Goal: Task Accomplishment & Management: Use online tool/utility

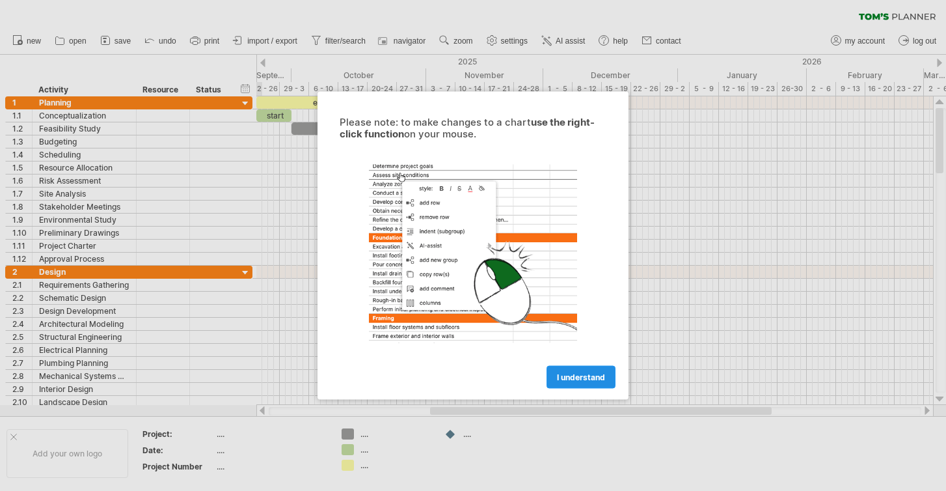
click at [571, 382] on link "I understand" at bounding box center [581, 377] width 69 height 23
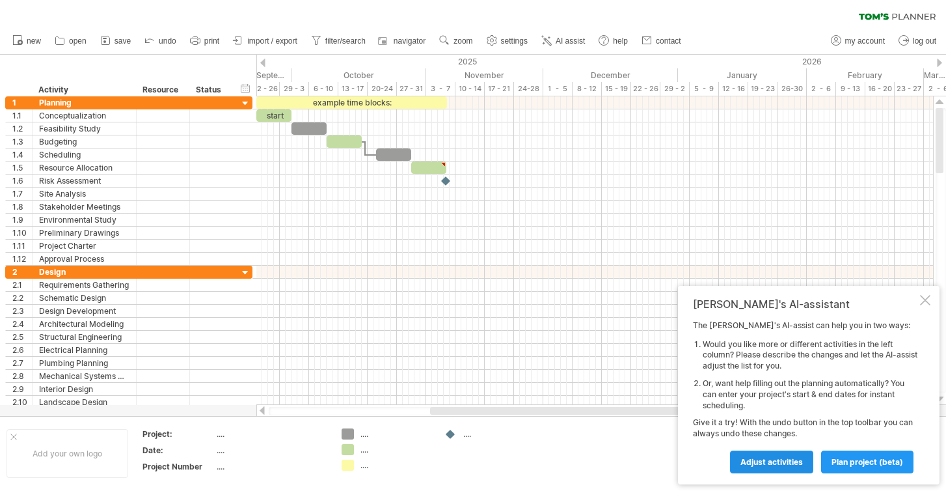
click at [774, 461] on span "Adjust activities" at bounding box center [772, 462] width 62 height 10
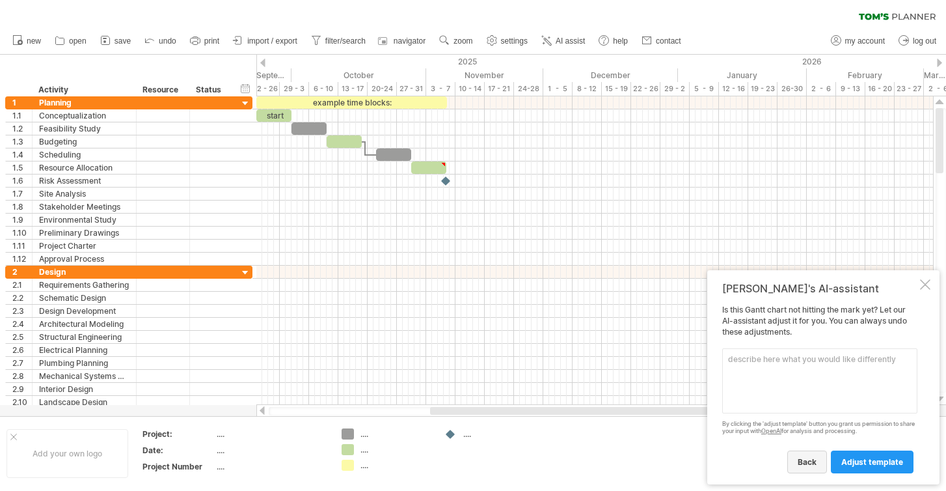
click at [817, 463] on span "back" at bounding box center [807, 462] width 19 height 10
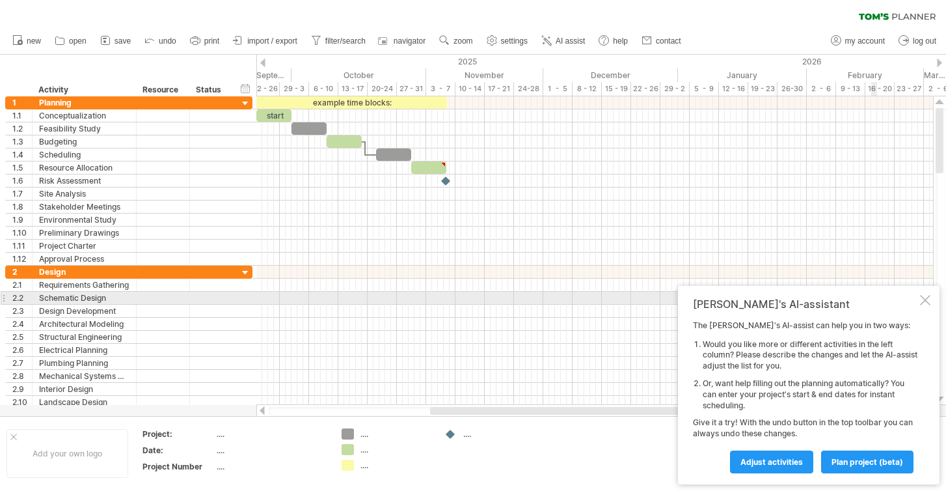
click at [925, 295] on div at bounding box center [925, 300] width 10 height 10
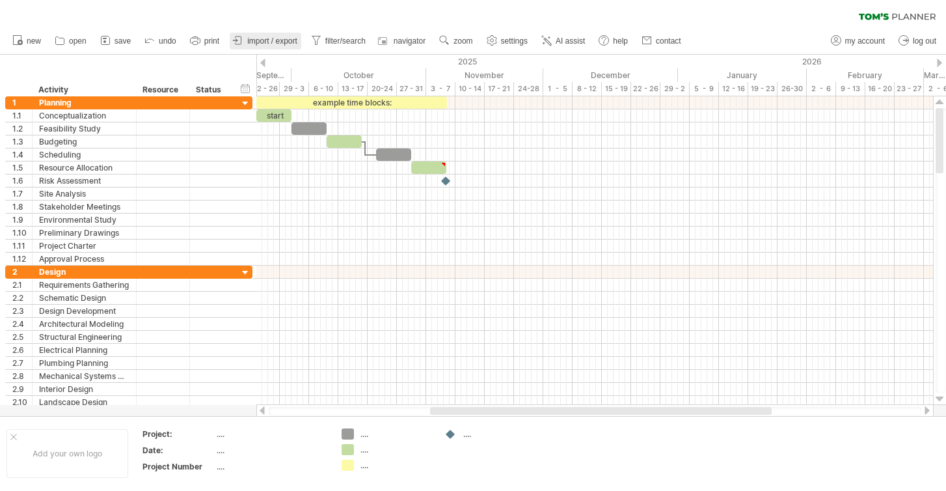
click at [249, 38] on span "import / export" at bounding box center [272, 40] width 50 height 9
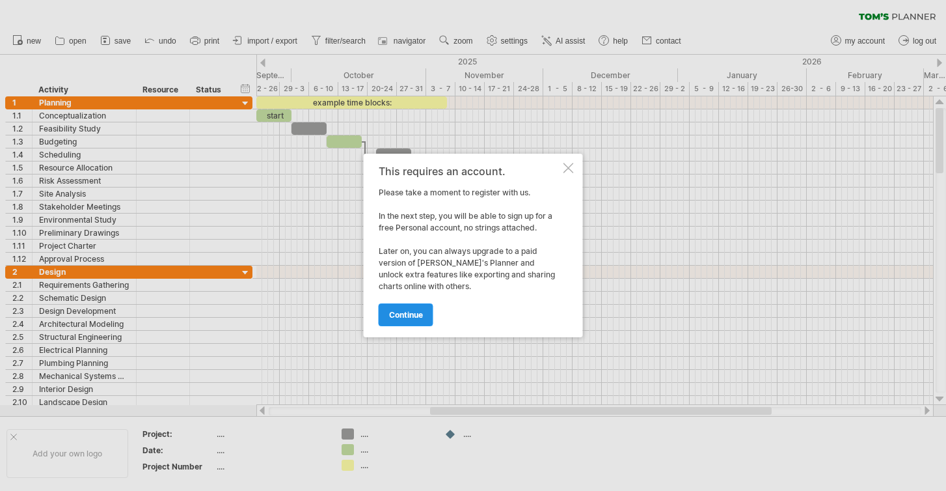
click at [402, 323] on link "continue" at bounding box center [406, 314] width 55 height 23
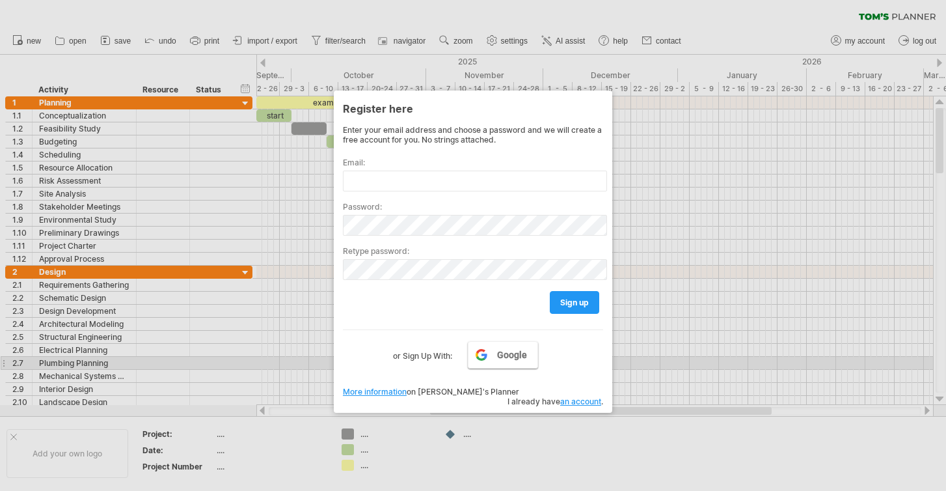
click at [497, 356] on link "Google" at bounding box center [503, 354] width 70 height 27
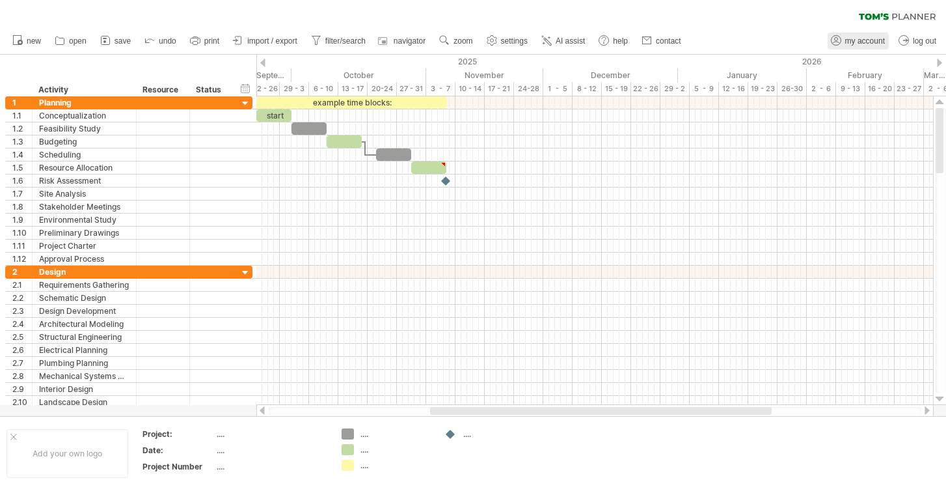
click at [850, 42] on span "my account" at bounding box center [865, 40] width 40 height 9
type input "**********"
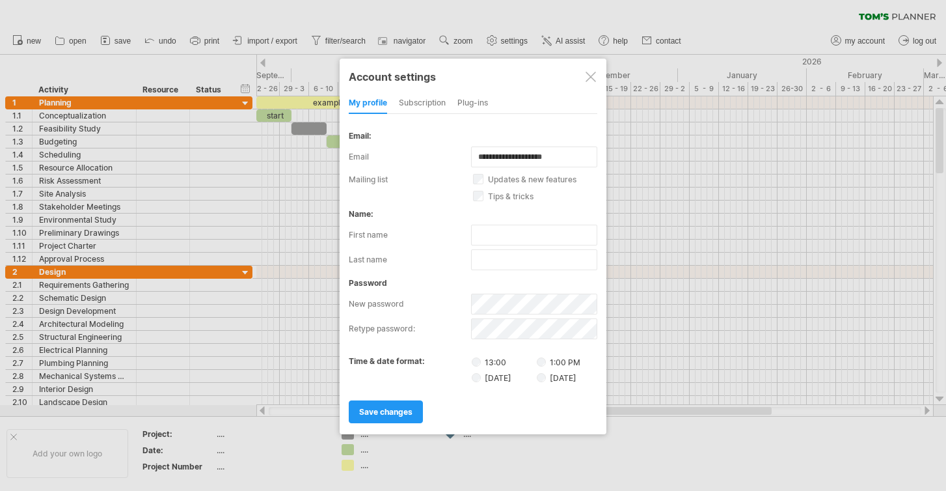
click at [590, 77] on div at bounding box center [591, 77] width 10 height 10
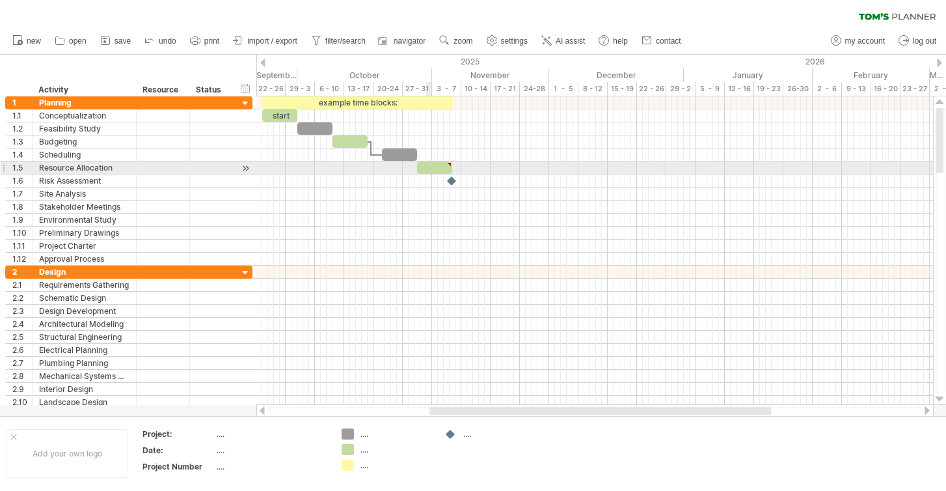
type textarea "**********"
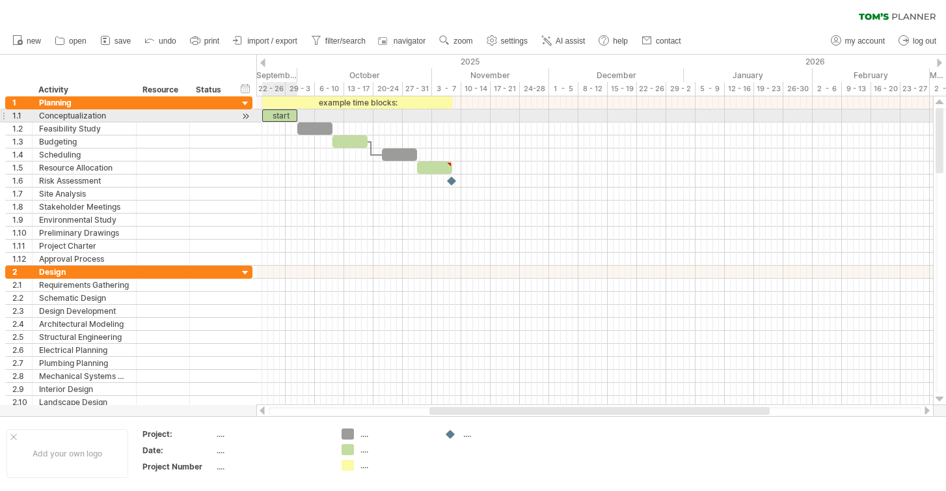
click at [283, 119] on div "start" at bounding box center [279, 115] width 35 height 12
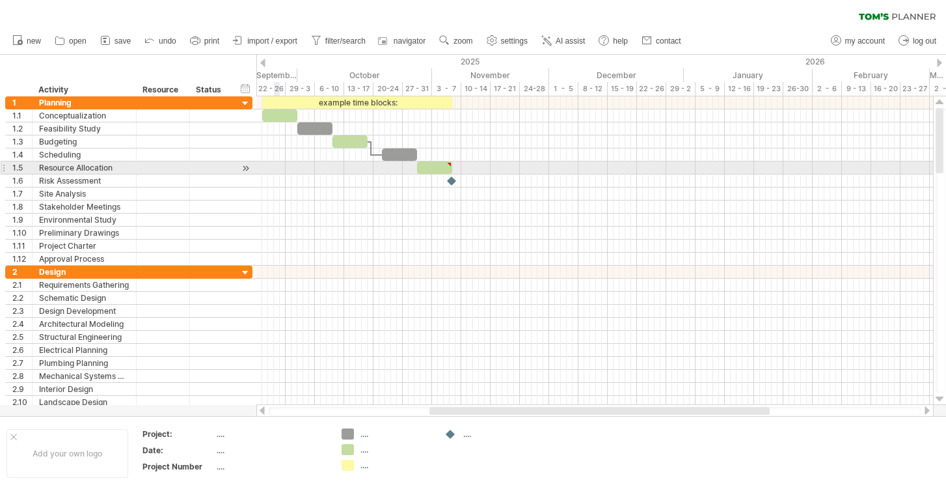
click at [275, 163] on div at bounding box center [594, 167] width 677 height 13
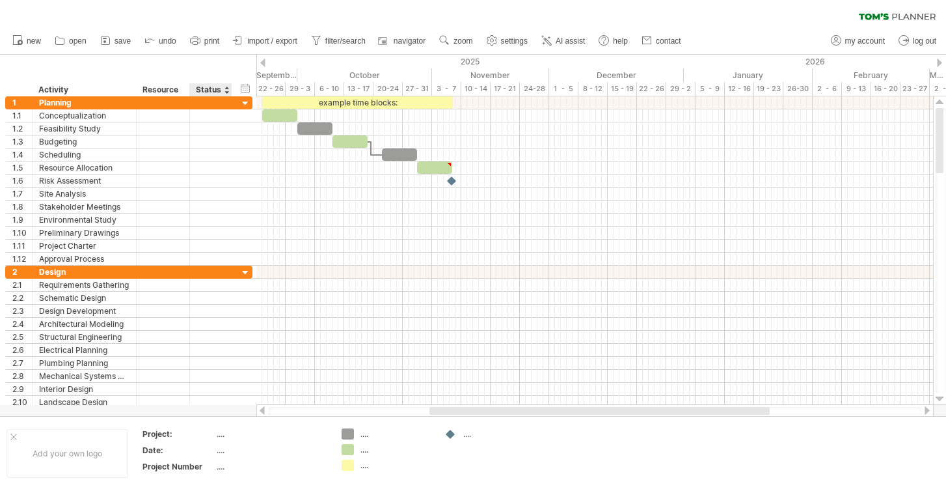
click at [214, 62] on div "hide start/end/duration show start/end/duration ******** Activity ******** Reso…" at bounding box center [128, 76] width 256 height 42
click at [264, 62] on div at bounding box center [262, 63] width 5 height 8
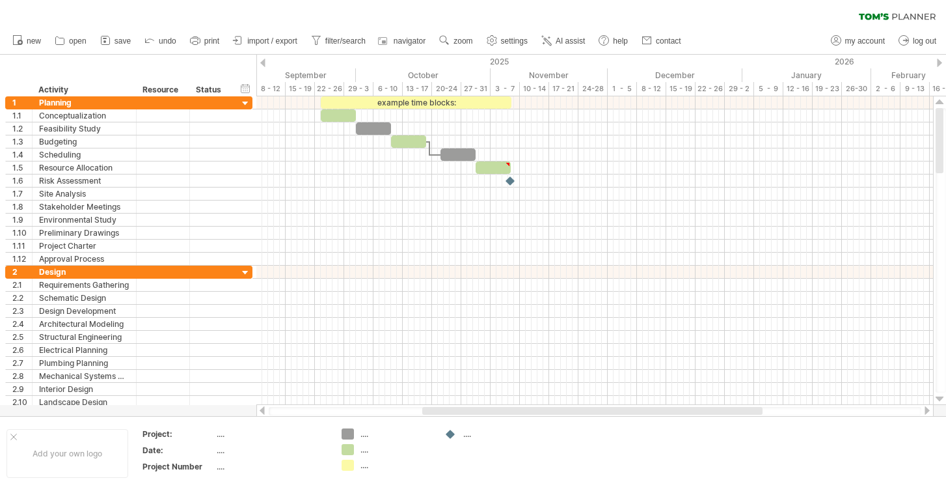
click at [264, 62] on div at bounding box center [262, 63] width 5 height 8
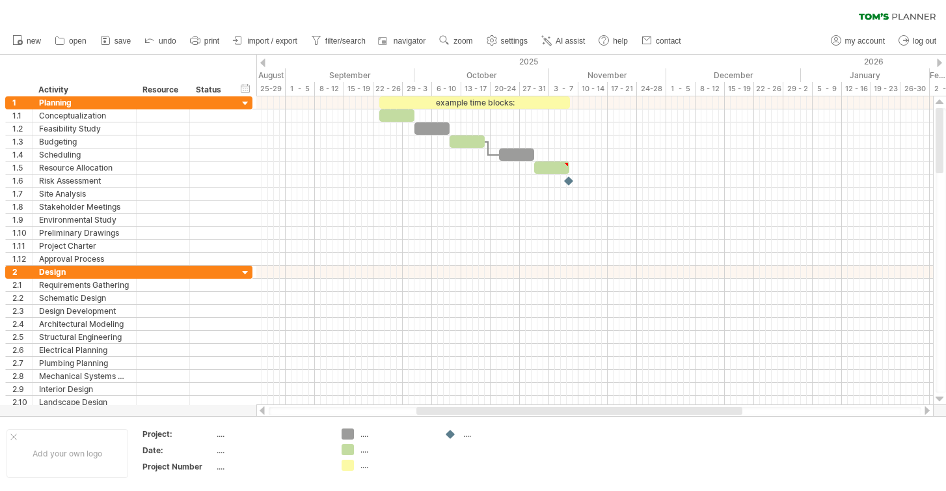
click at [264, 62] on div at bounding box center [262, 63] width 5 height 8
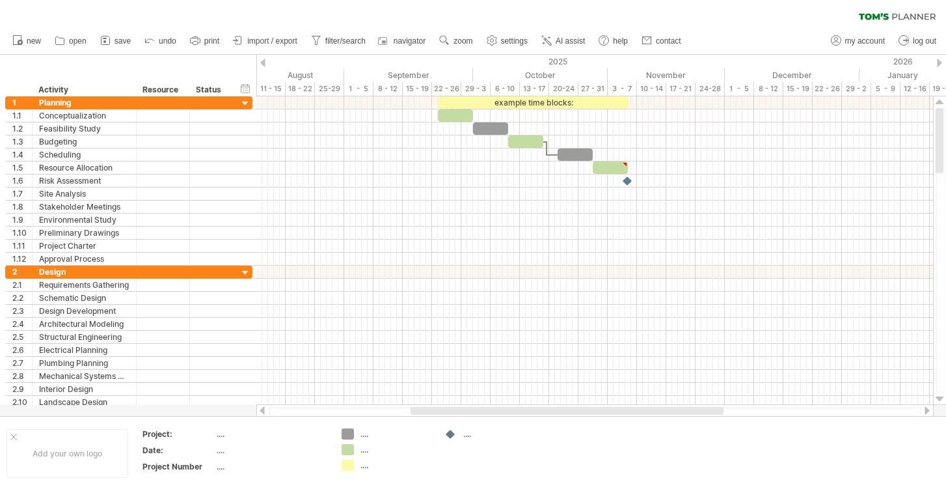
click at [264, 62] on div at bounding box center [262, 63] width 5 height 8
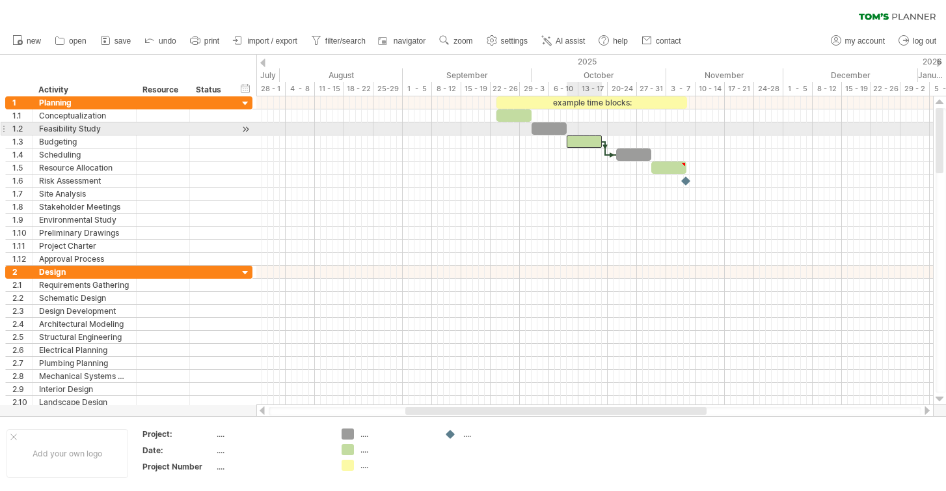
click at [582, 135] on div at bounding box center [584, 141] width 35 height 12
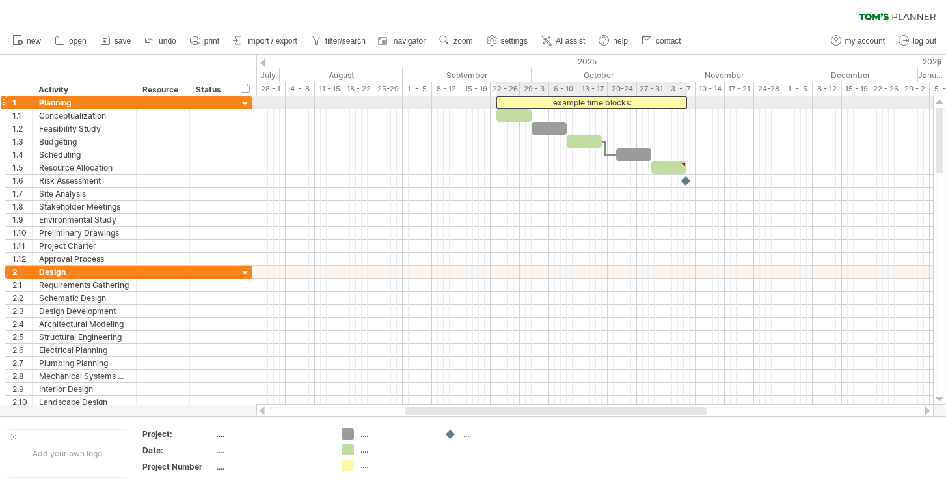
click at [569, 103] on div "example time blocks:" at bounding box center [592, 102] width 191 height 12
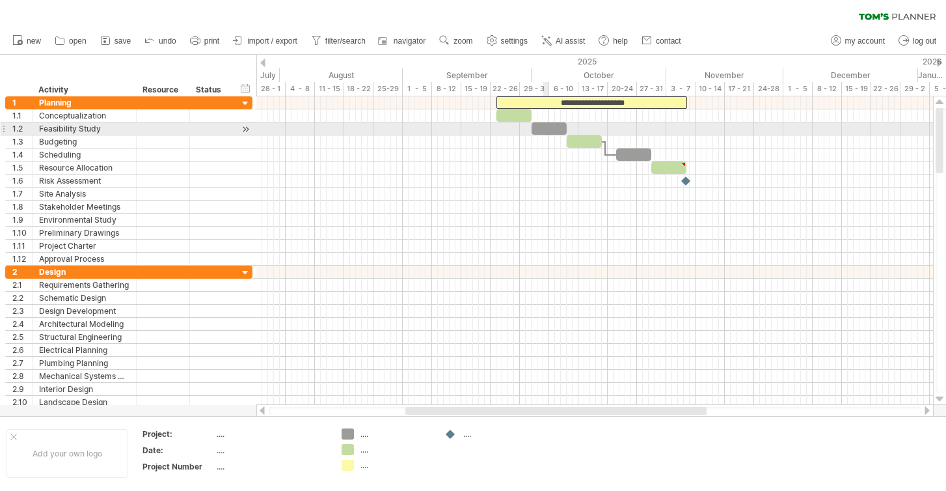
click at [547, 126] on div at bounding box center [549, 128] width 35 height 12
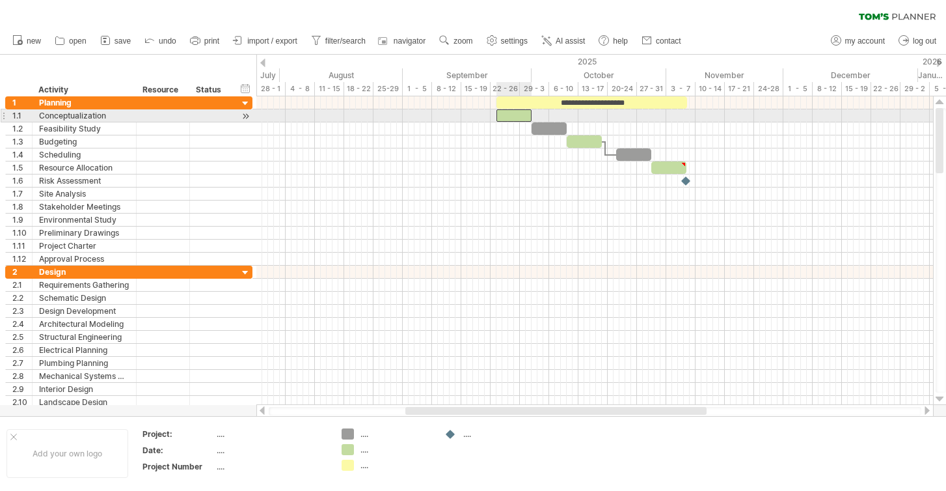
click at [513, 112] on div at bounding box center [514, 115] width 35 height 12
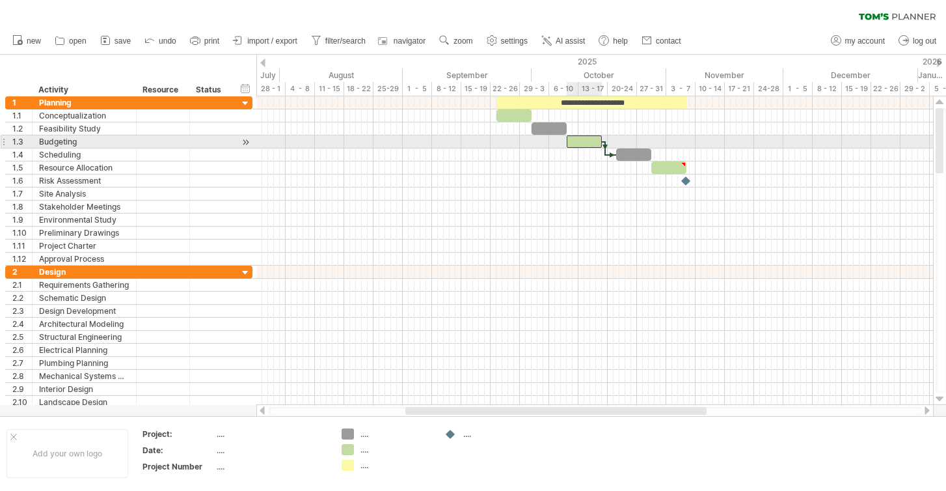
click at [595, 146] on div at bounding box center [584, 141] width 35 height 12
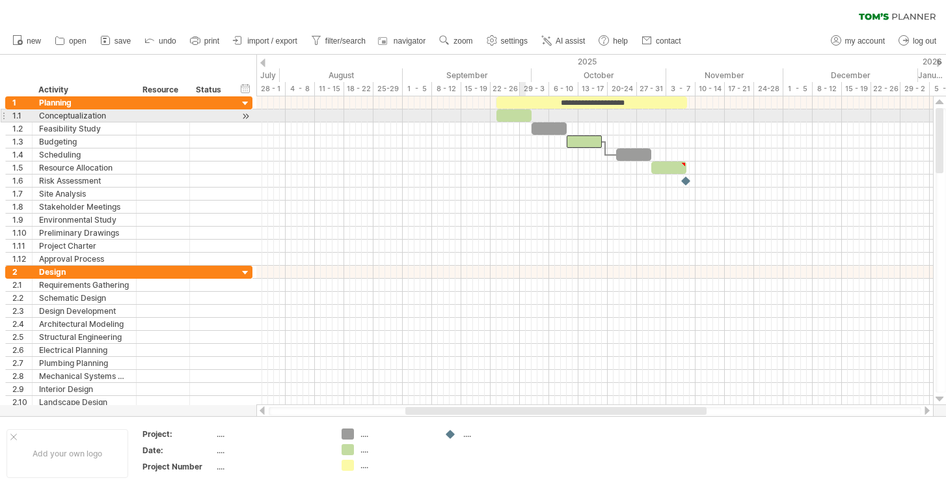
click at [522, 118] on div at bounding box center [514, 115] width 35 height 12
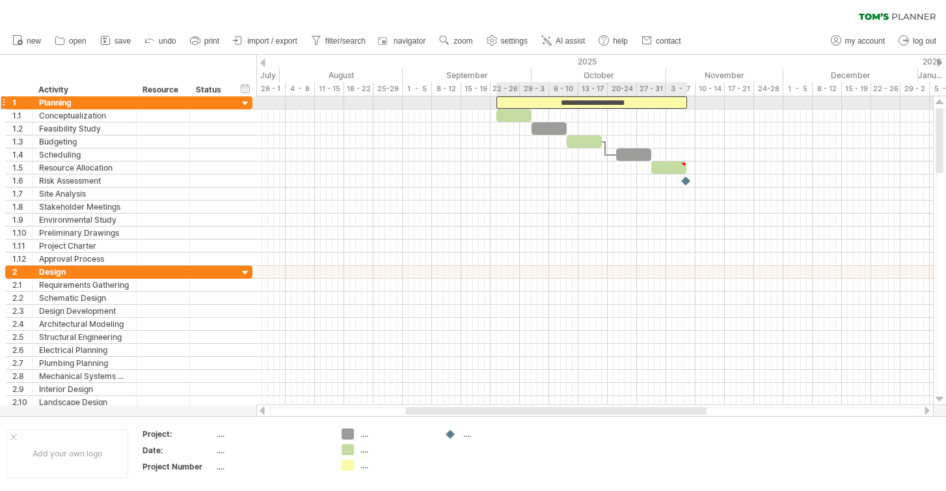
click at [544, 103] on div "**********" at bounding box center [592, 102] width 191 height 12
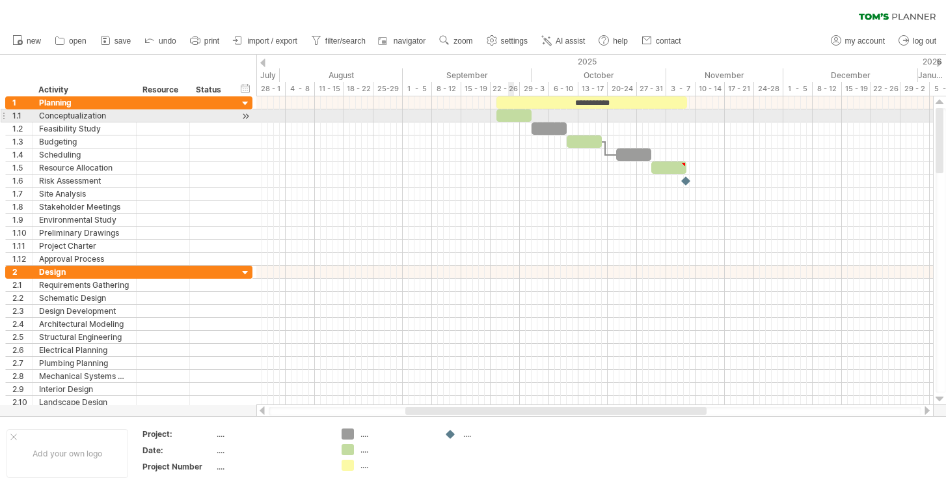
click at [510, 119] on div at bounding box center [514, 115] width 35 height 12
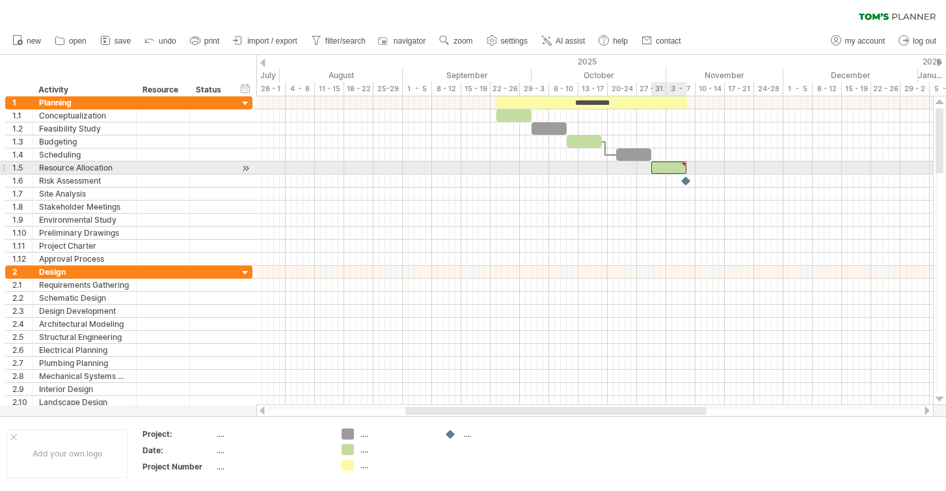
click at [662, 166] on div at bounding box center [668, 167] width 35 height 12
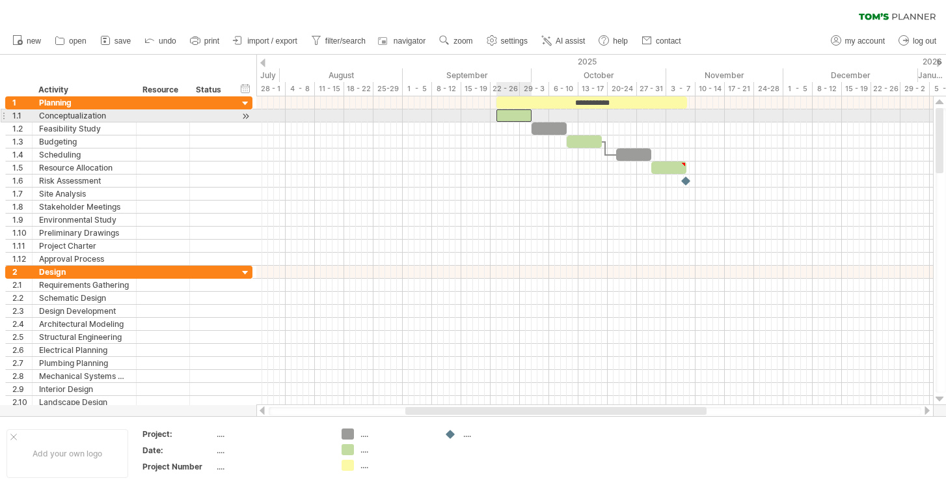
click at [506, 116] on div at bounding box center [514, 115] width 35 height 12
click at [515, 113] on div at bounding box center [514, 115] width 35 height 12
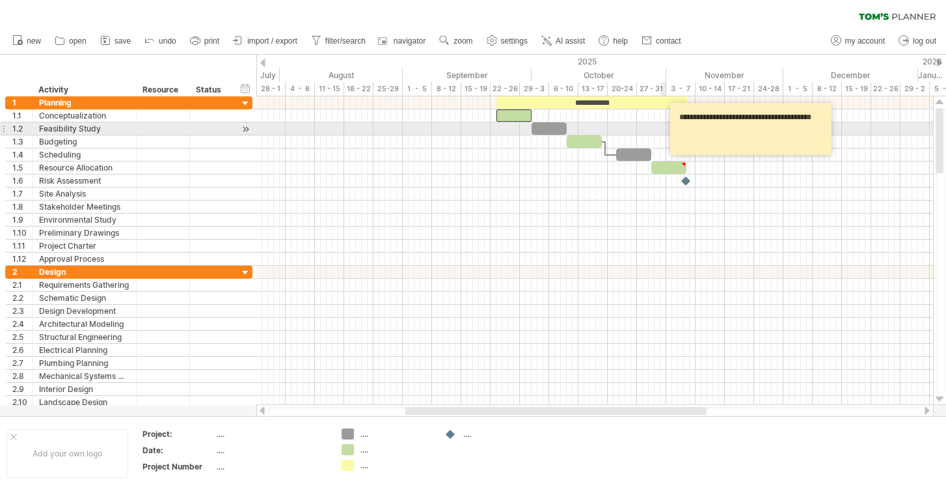
click at [682, 131] on textarea "**********" at bounding box center [753, 128] width 156 height 43
click at [640, 131] on div at bounding box center [594, 128] width 677 height 13
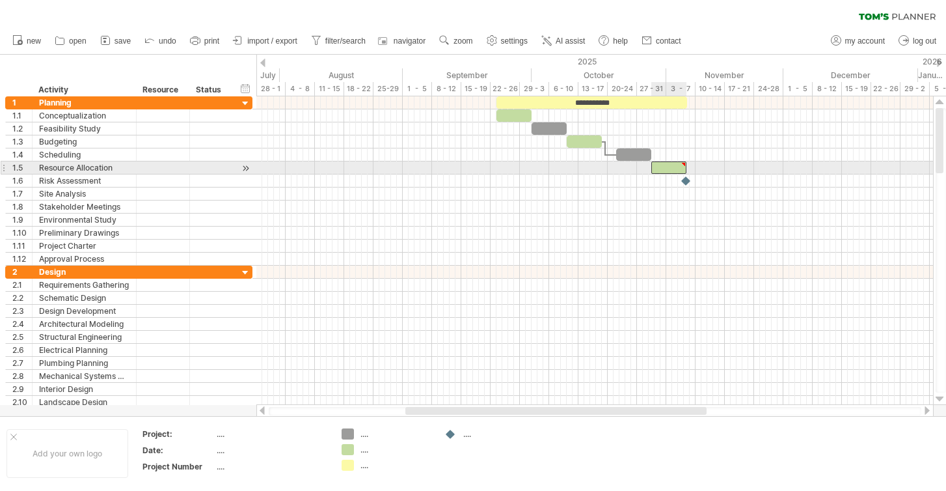
click at [685, 165] on div at bounding box center [684, 164] width 6 height 6
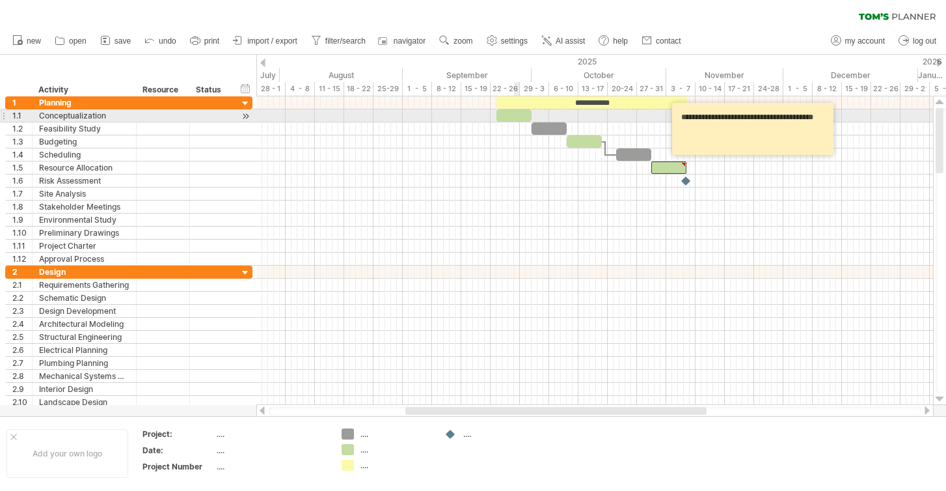
click at [517, 115] on div at bounding box center [514, 115] width 35 height 12
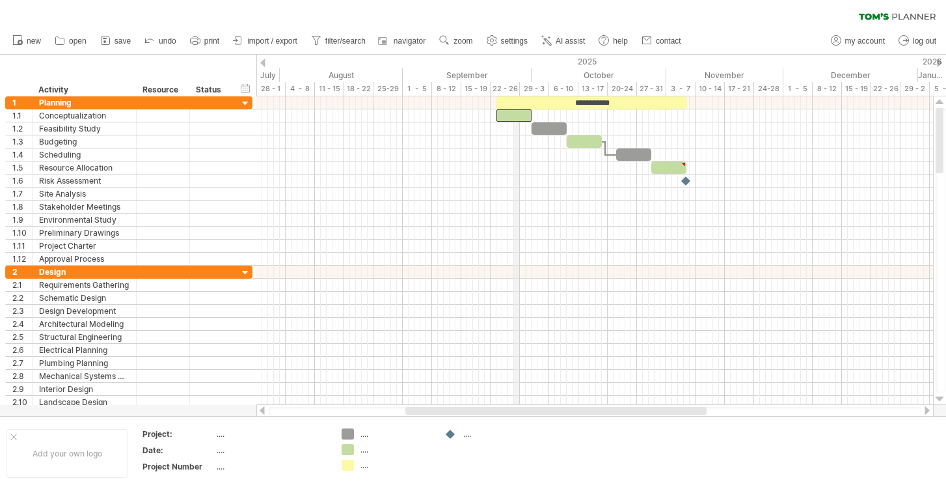
click at [516, 79] on div "September" at bounding box center [467, 75] width 129 height 14
click at [517, 80] on div "September" at bounding box center [467, 75] width 129 height 14
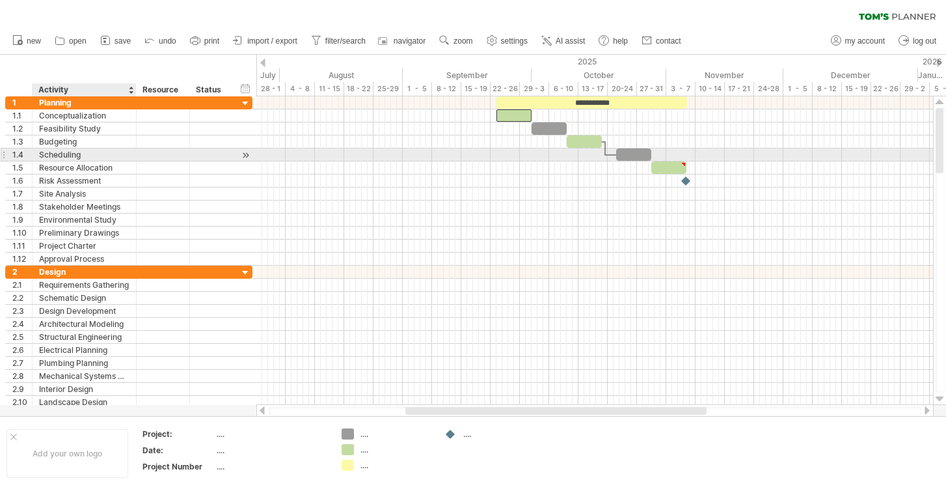
click at [74, 153] on div "Scheduling" at bounding box center [84, 154] width 90 height 12
click at [74, 153] on input "**********" at bounding box center [84, 154] width 90 height 12
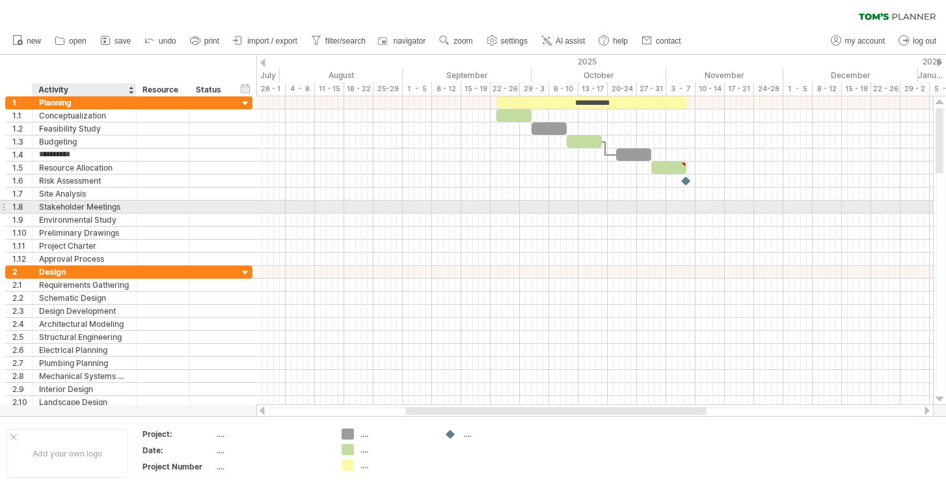
click at [78, 209] on div "Stakeholder Meetings" at bounding box center [84, 206] width 90 height 12
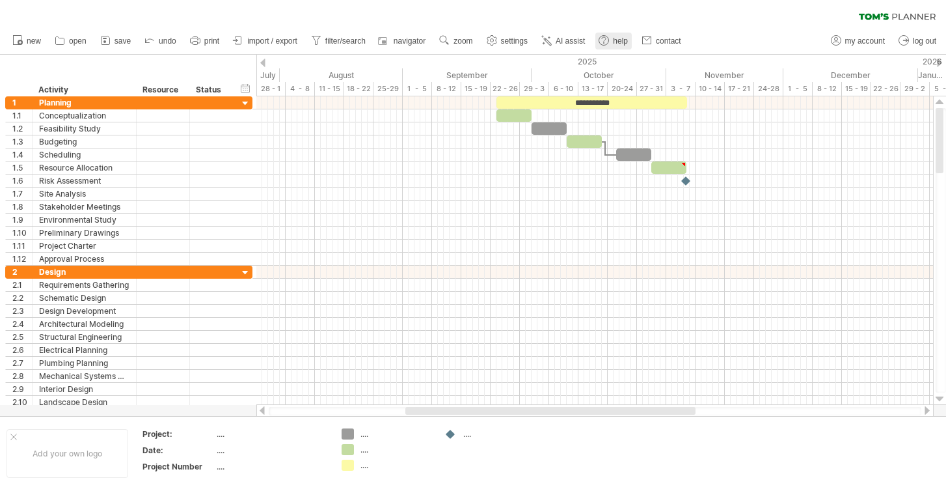
click at [626, 44] on span "help" at bounding box center [620, 40] width 15 height 9
click at [21, 43] on circle at bounding box center [20, 42] width 5 height 5
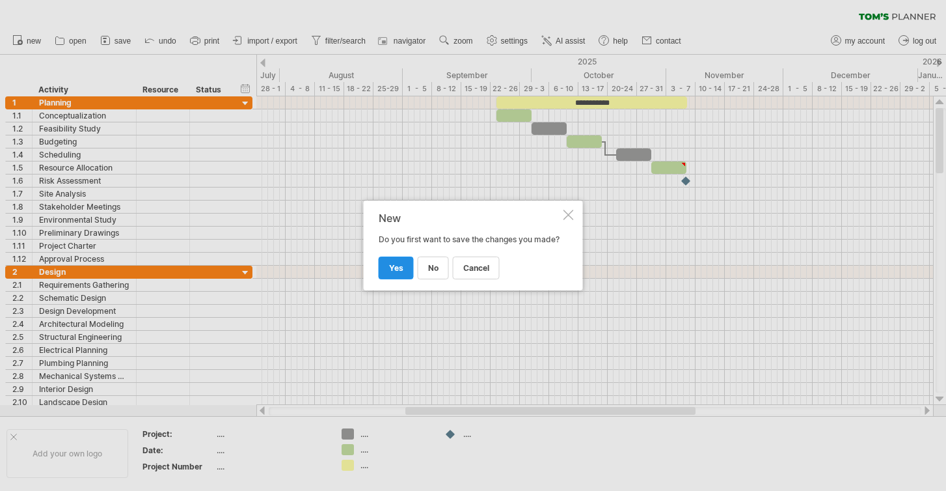
click at [403, 277] on link "yes" at bounding box center [396, 267] width 35 height 23
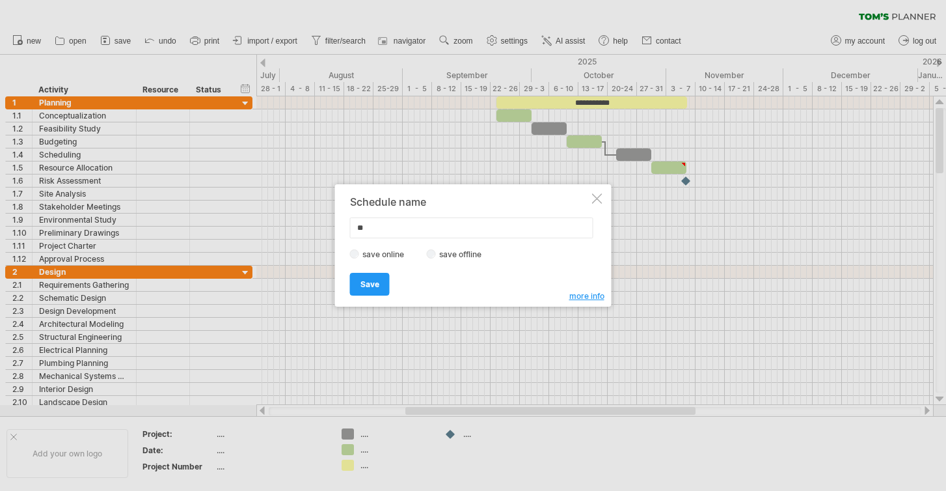
type input "*"
type input "********"
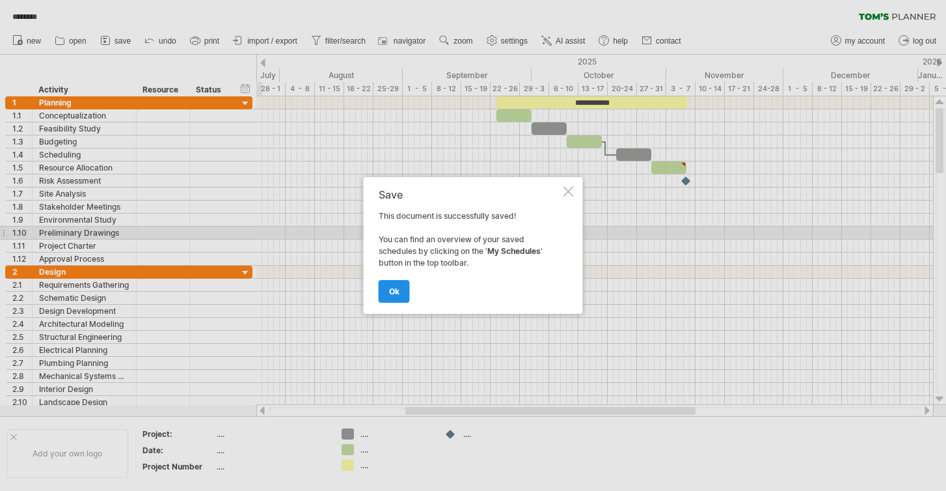
click at [398, 292] on span "ok" at bounding box center [394, 291] width 10 height 10
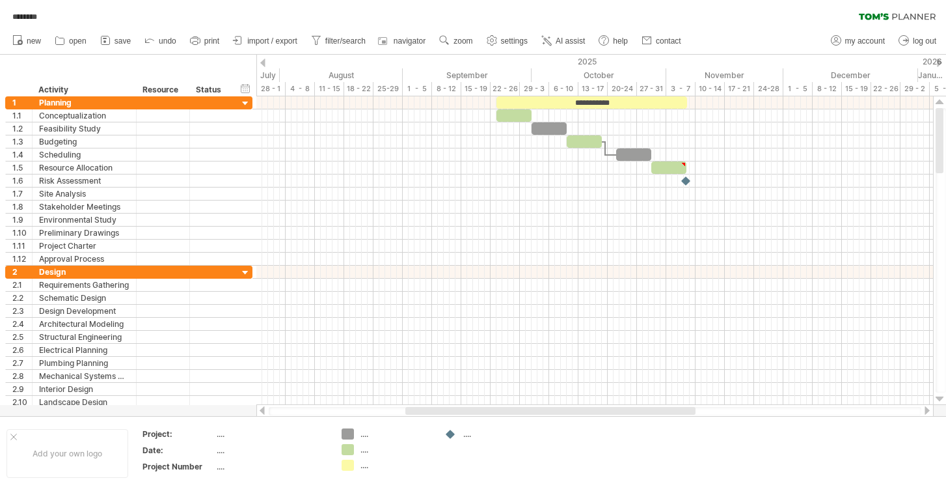
click at [44, 17] on span "********" at bounding box center [25, 17] width 38 height 12
click at [500, 47] on link "settings" at bounding box center [507, 41] width 48 height 17
select select "*"
select select "**"
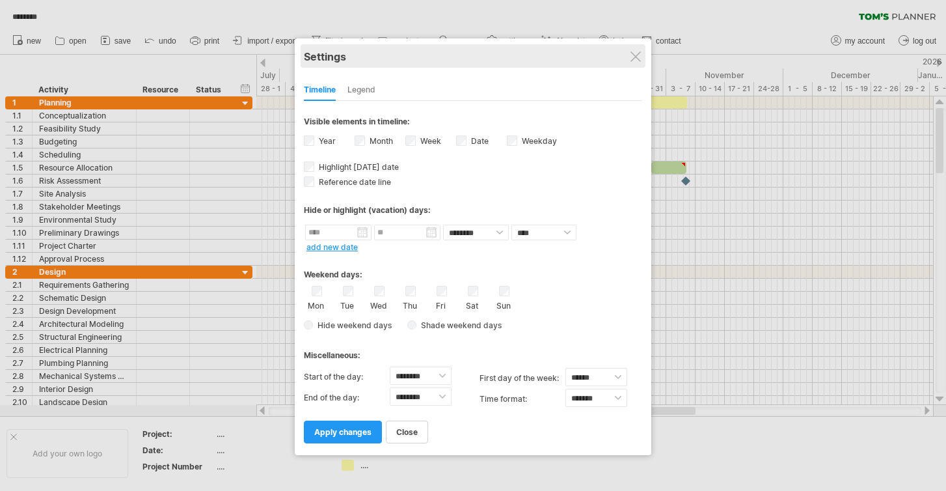
click at [625, 60] on div "Settings" at bounding box center [473, 55] width 338 height 23
click at [628, 55] on div "Settings" at bounding box center [473, 55] width 338 height 23
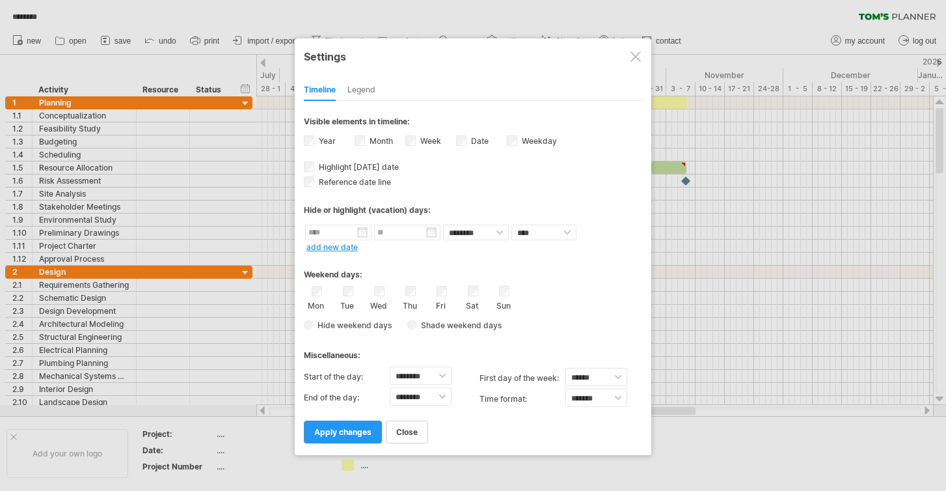
click at [640, 53] on div at bounding box center [636, 56] width 10 height 10
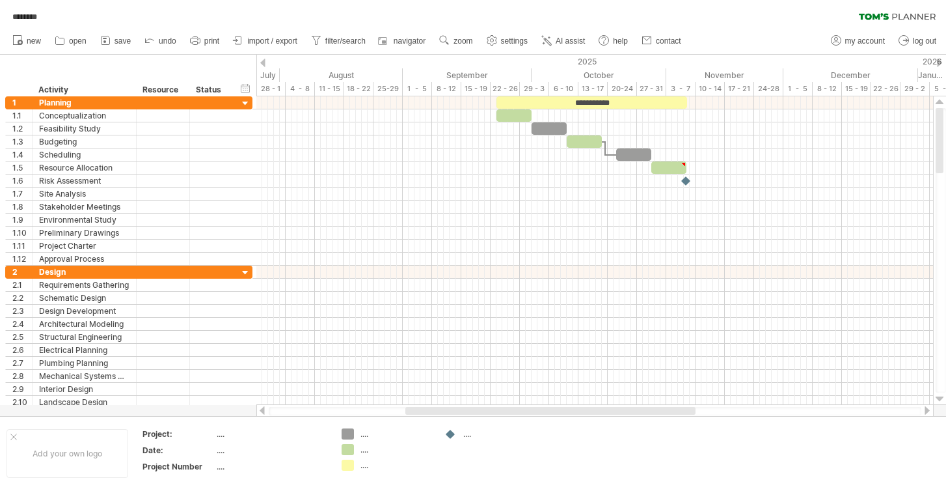
click at [659, 31] on ul "new open" at bounding box center [346, 40] width 681 height 27
click at [659, 38] on span "contact" at bounding box center [668, 40] width 25 height 9
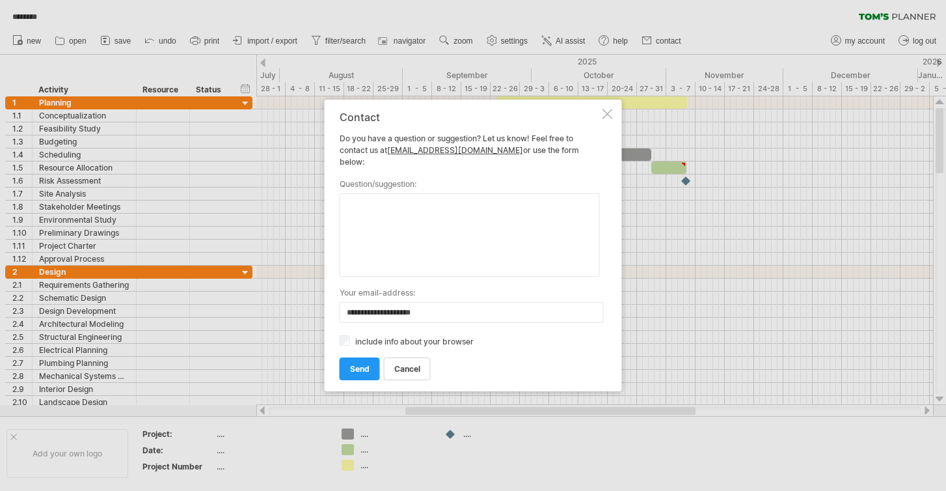
click at [609, 119] on div at bounding box center [608, 114] width 10 height 10
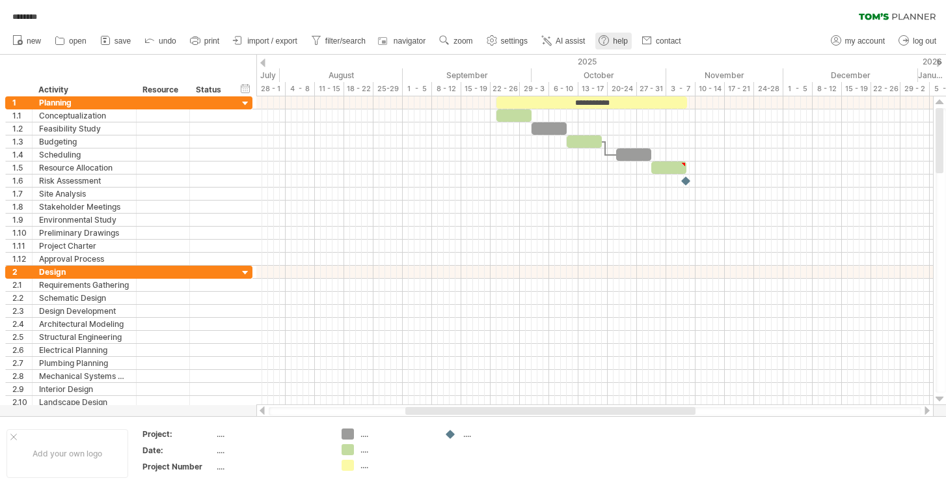
click at [617, 45] on span "help" at bounding box center [620, 40] width 15 height 9
click at [412, 102] on div at bounding box center [594, 102] width 677 height 13
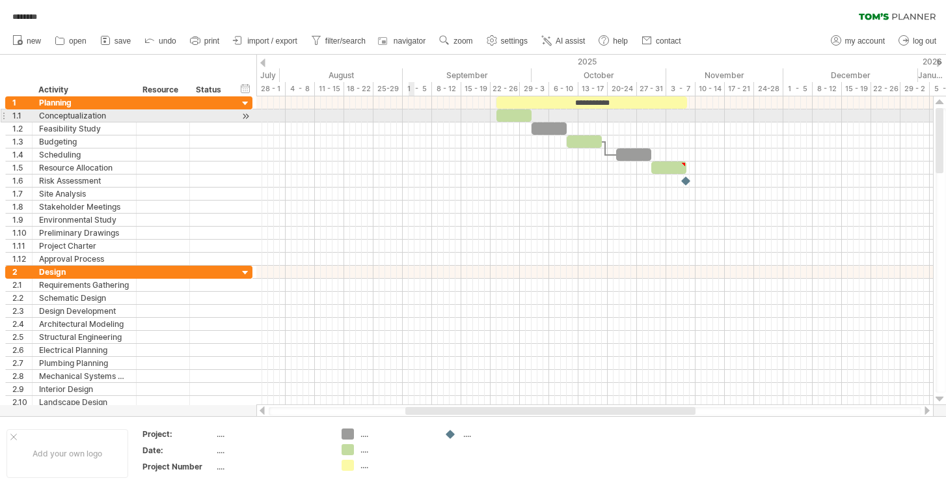
click at [411, 117] on div at bounding box center [594, 115] width 677 height 13
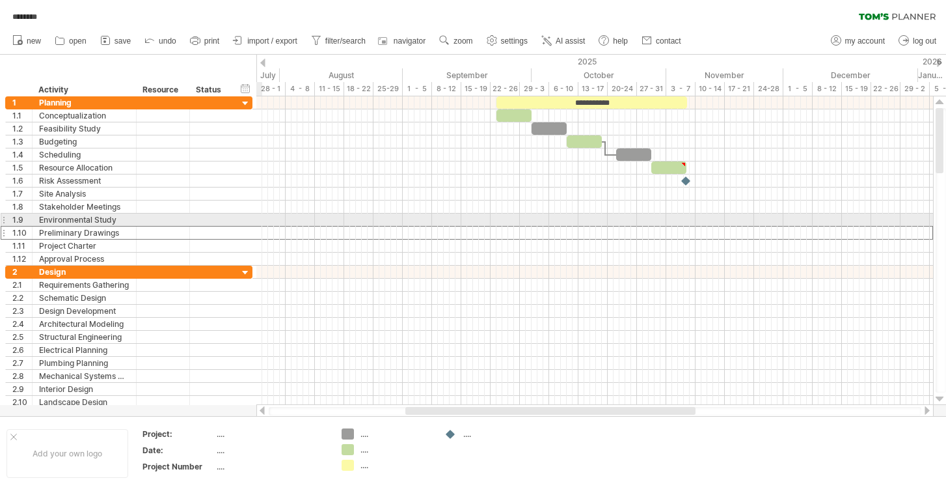
click at [98, 226] on div "Preliminary Drawings" at bounding box center [84, 232] width 90 height 12
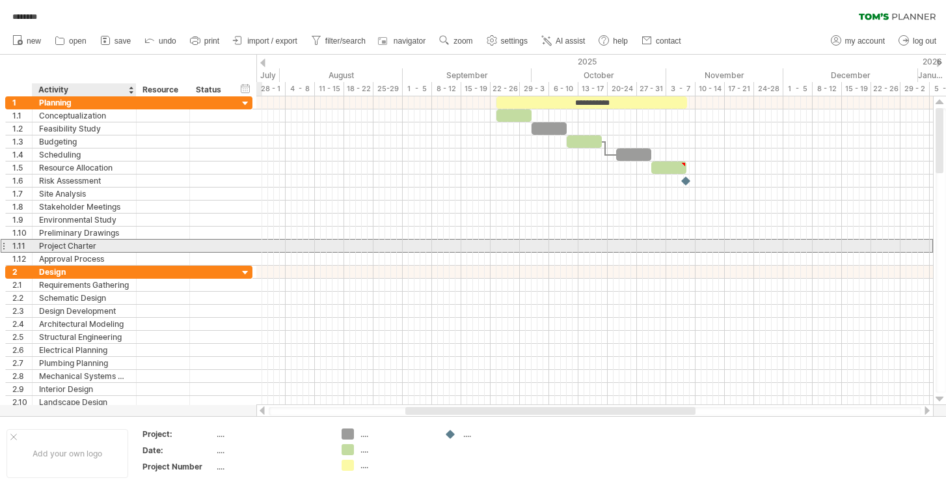
click at [98, 245] on div "Project Charter" at bounding box center [84, 245] width 90 height 12
type input "*"
click at [24, 245] on div "1.11" at bounding box center [22, 245] width 20 height 12
click at [21, 245] on div "1.11" at bounding box center [22, 245] width 20 height 12
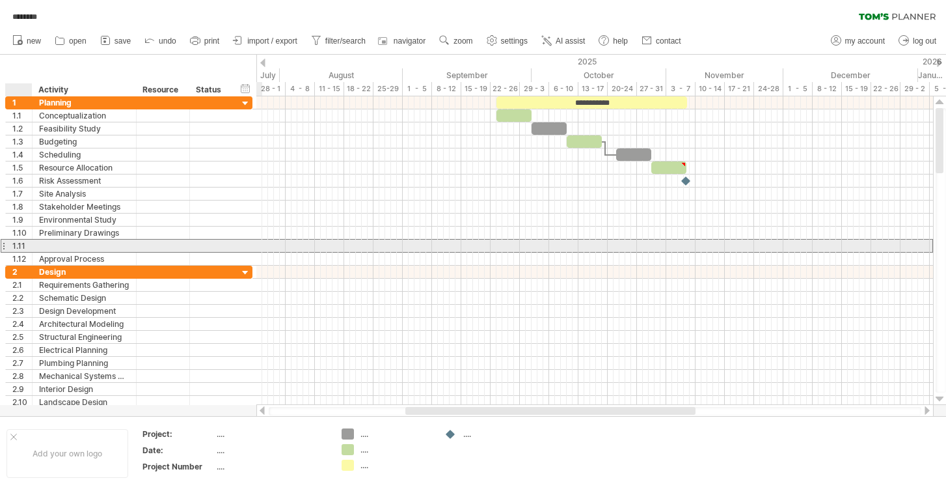
click at [20, 244] on div "1.11" at bounding box center [22, 245] width 20 height 12
click at [10, 247] on div "1.11" at bounding box center [19, 245] width 27 height 12
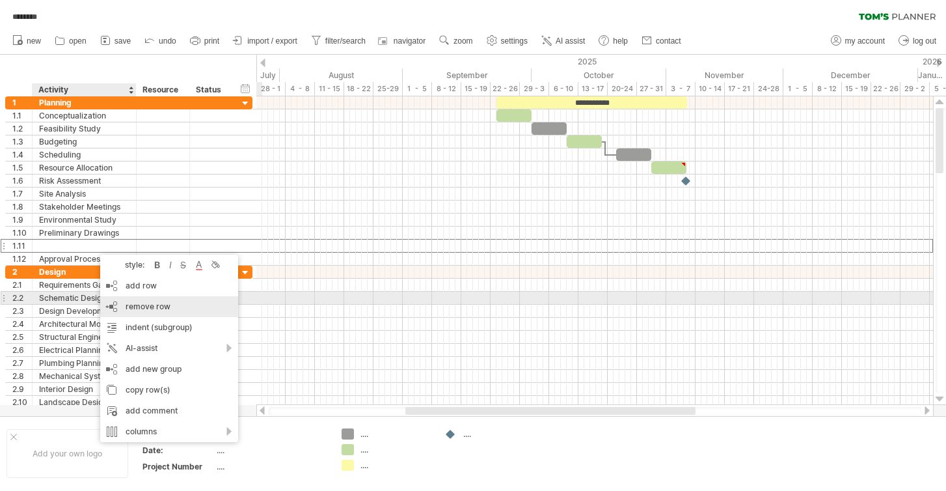
click at [132, 303] on span "remove row" at bounding box center [148, 306] width 45 height 10
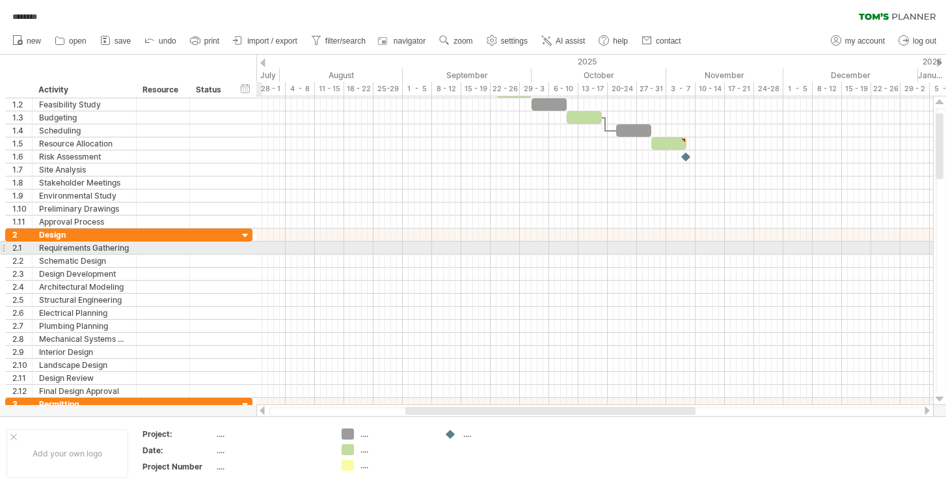
click at [3, 251] on div at bounding box center [3, 248] width 5 height 14
click at [5, 246] on div at bounding box center [3, 248] width 5 height 14
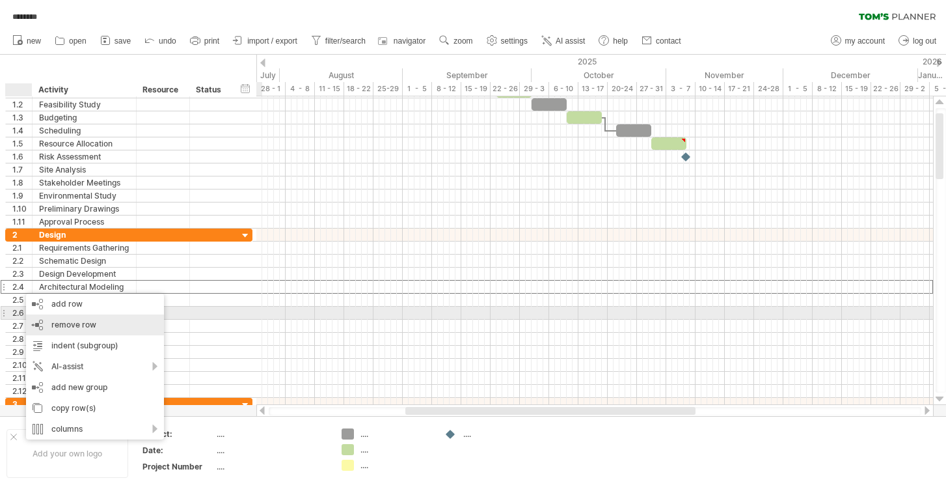
click at [38, 319] on div "remove row remove selected rows" at bounding box center [95, 324] width 138 height 21
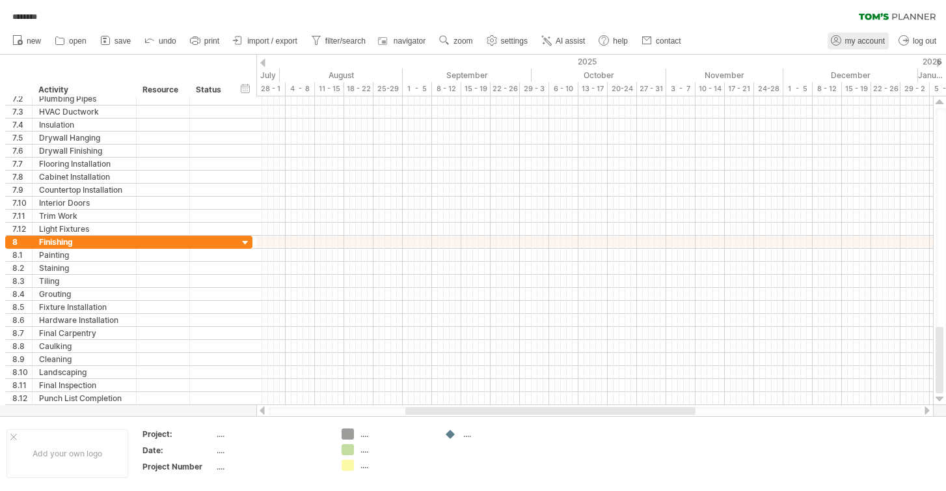
click at [851, 40] on span "my account" at bounding box center [865, 40] width 40 height 9
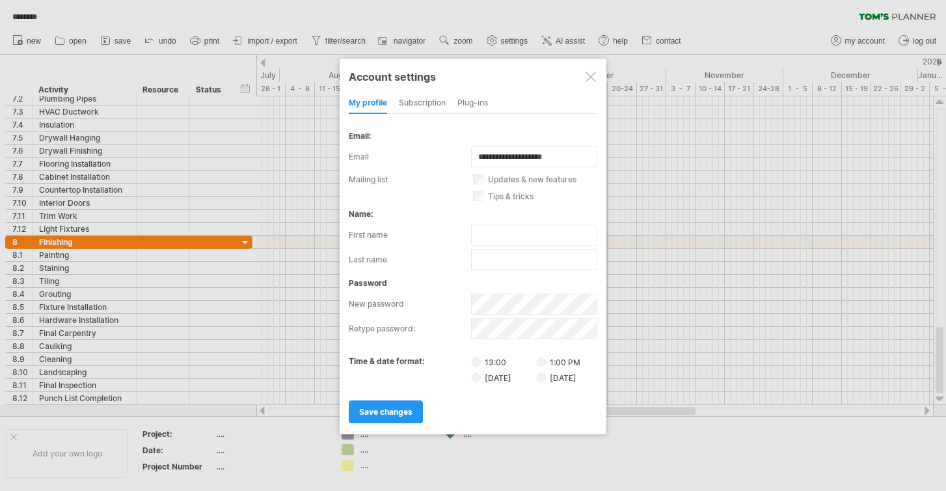
click at [593, 75] on div at bounding box center [591, 77] width 10 height 10
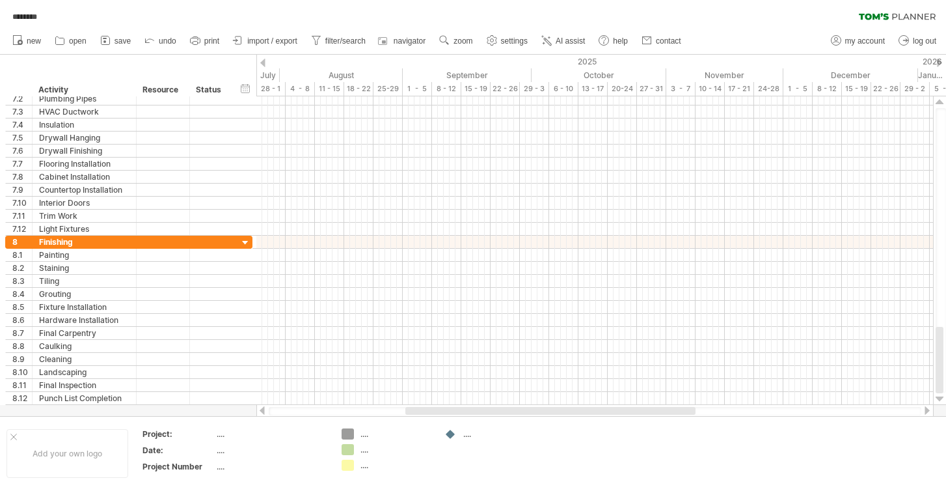
click at [890, 18] on icon at bounding box center [897, 16] width 77 height 7
